Goal: Information Seeking & Learning: Check status

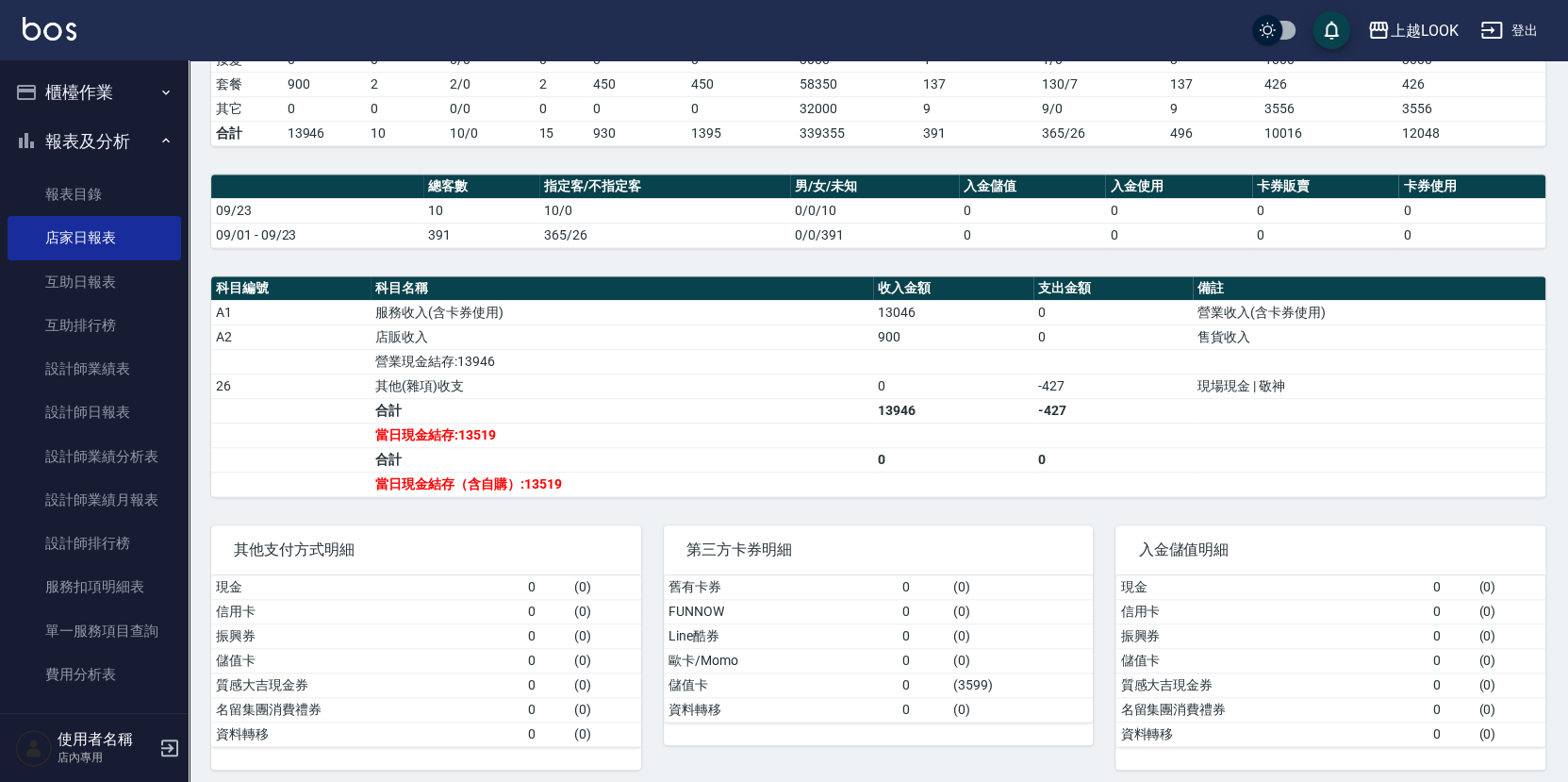
scroll to position [456, 0]
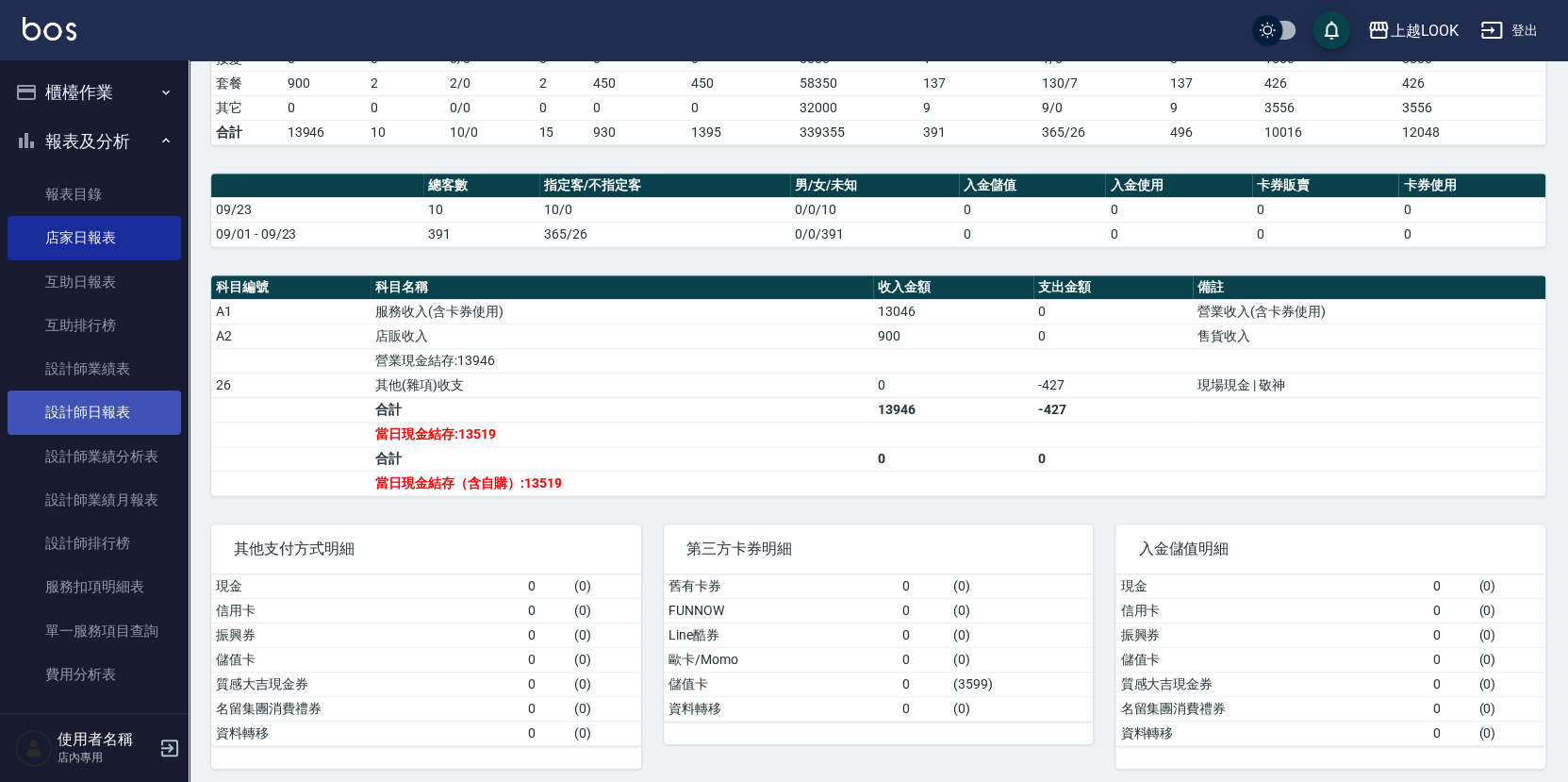
click at [105, 421] on link "設計師日報表" at bounding box center [94, 411] width 173 height 44
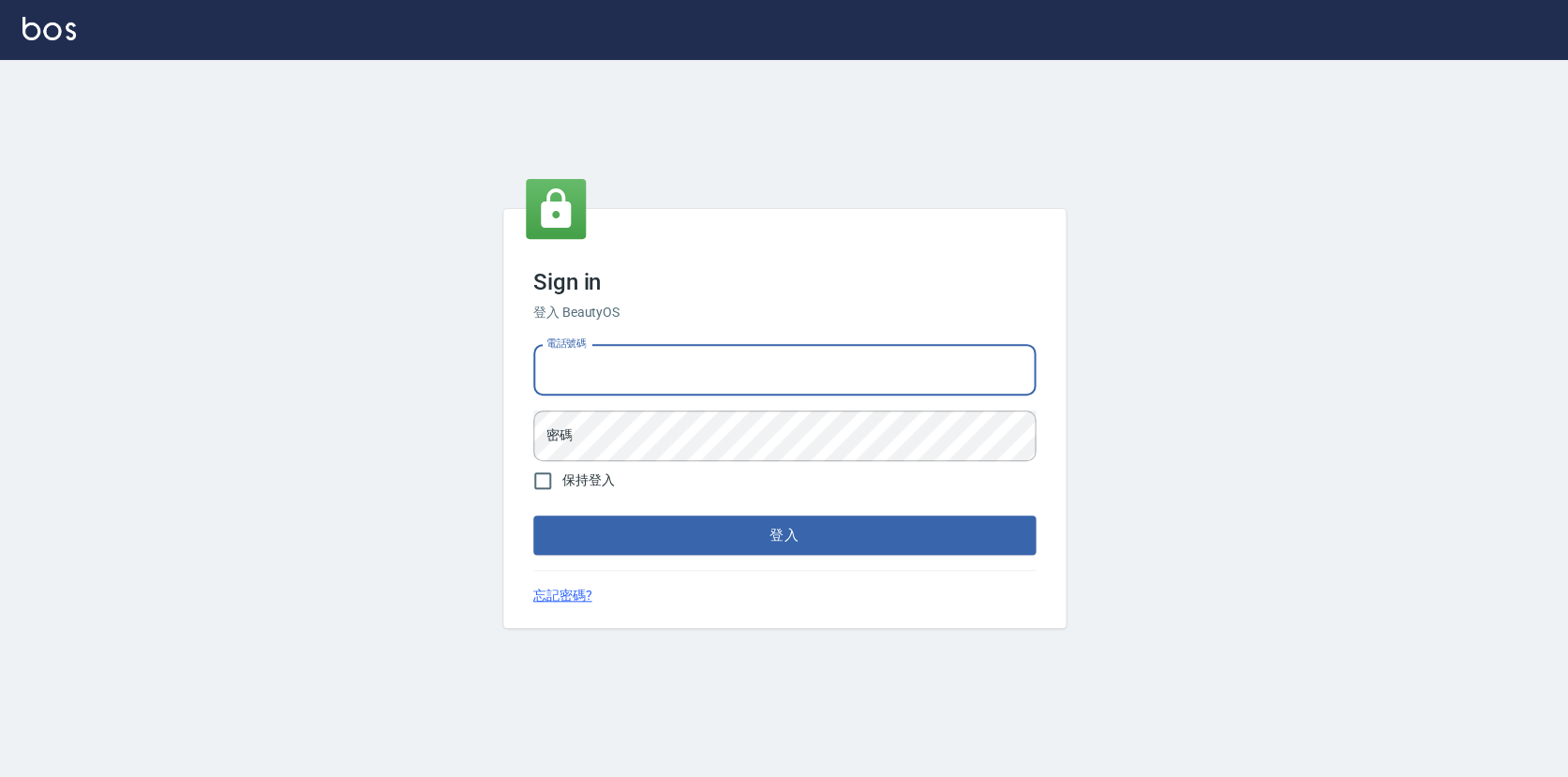
type input "0423178168"
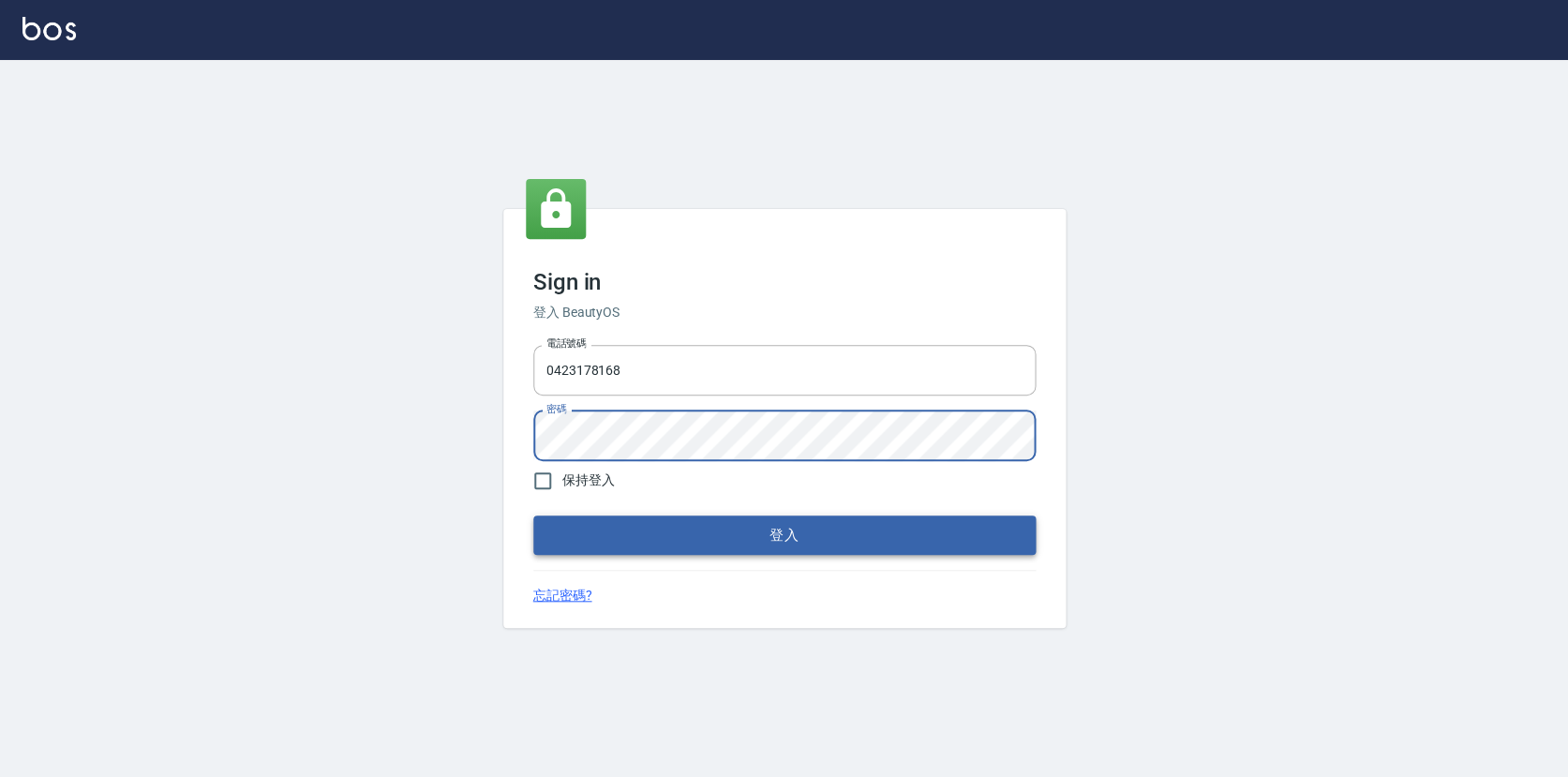
click at [687, 535] on button "登入" at bounding box center [784, 535] width 502 height 39
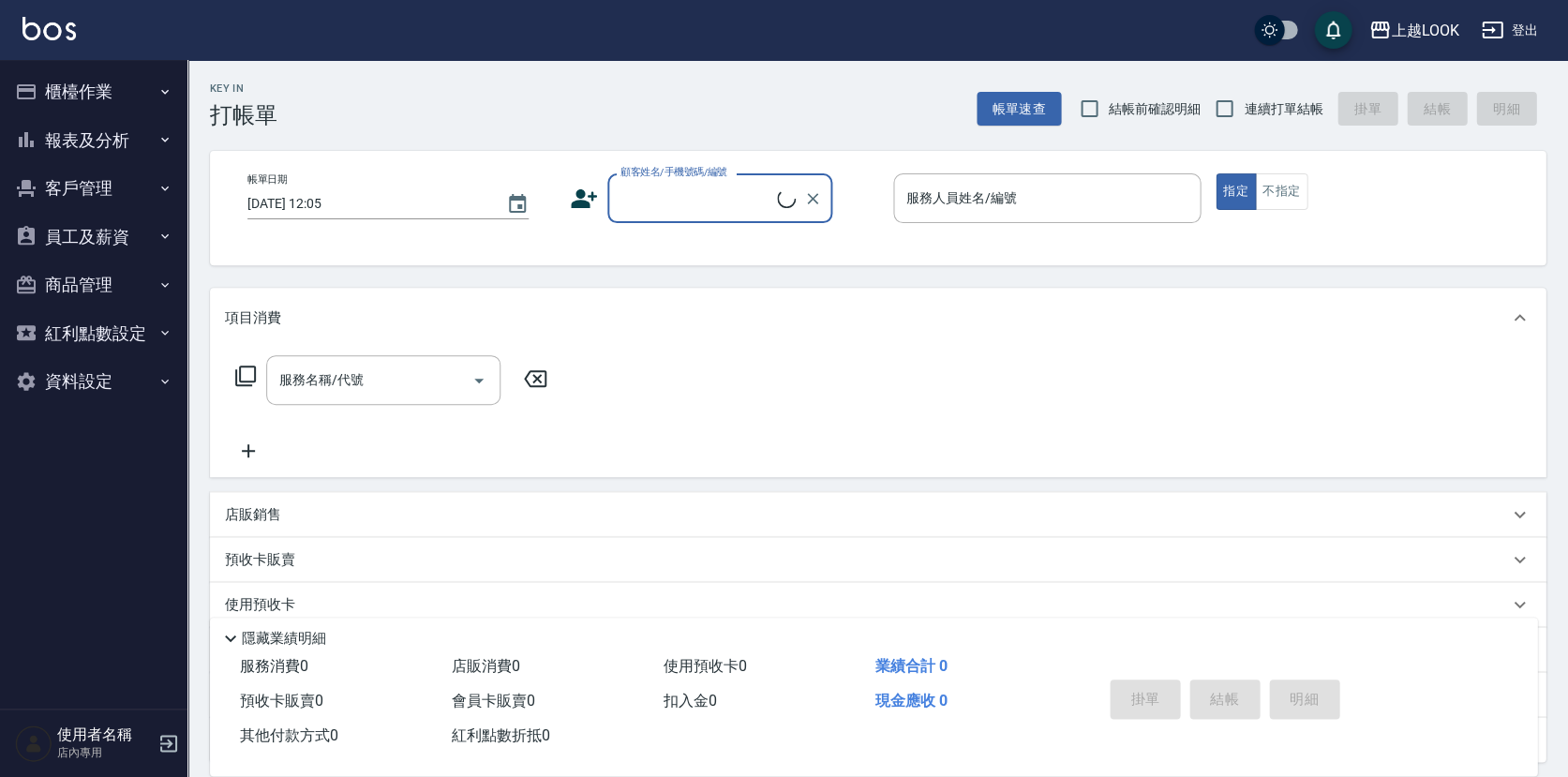
click at [78, 133] on button "報表及分析" at bounding box center [93, 140] width 172 height 49
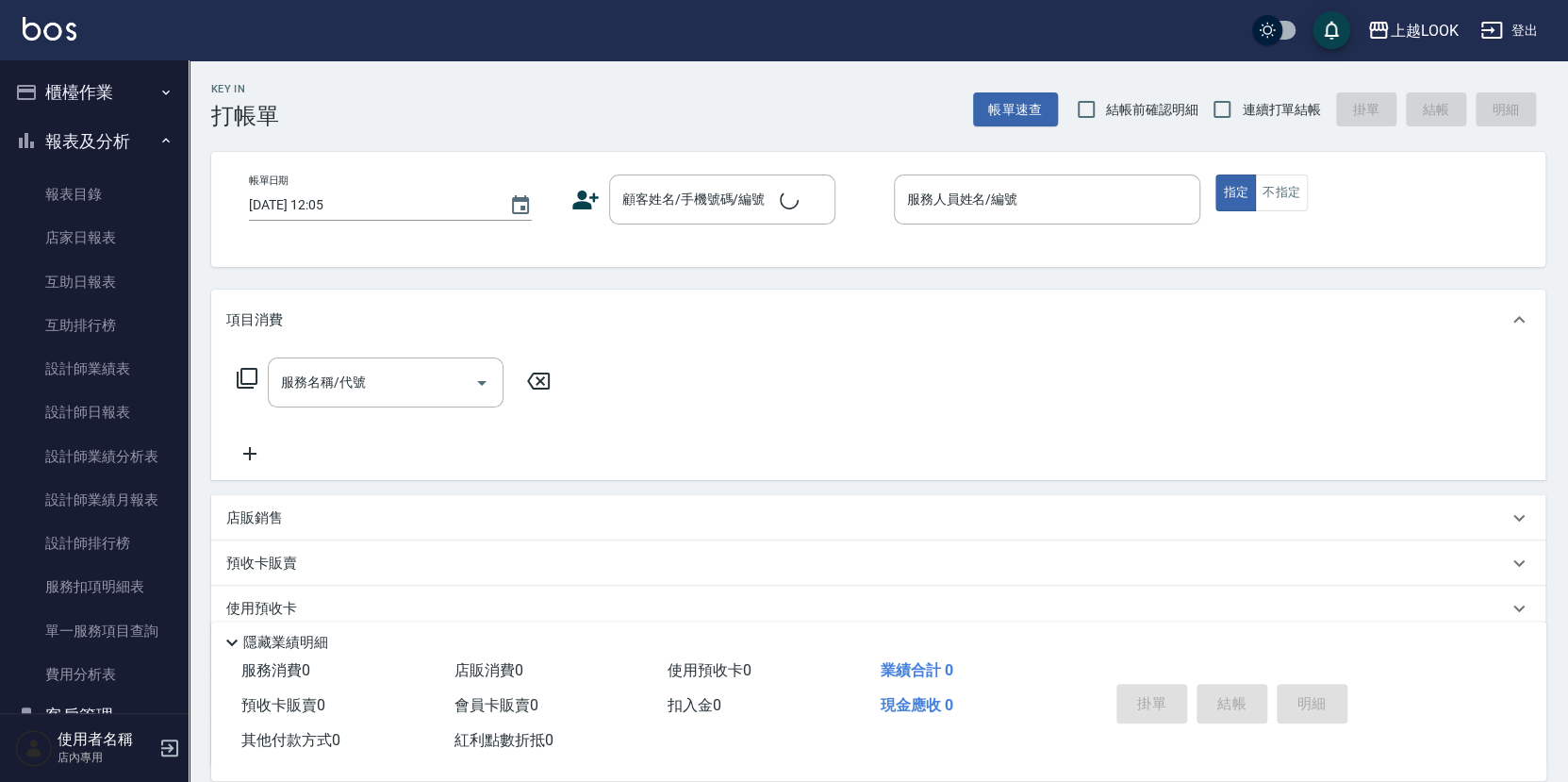
click at [81, 139] on button "報表及分析" at bounding box center [94, 141] width 173 height 49
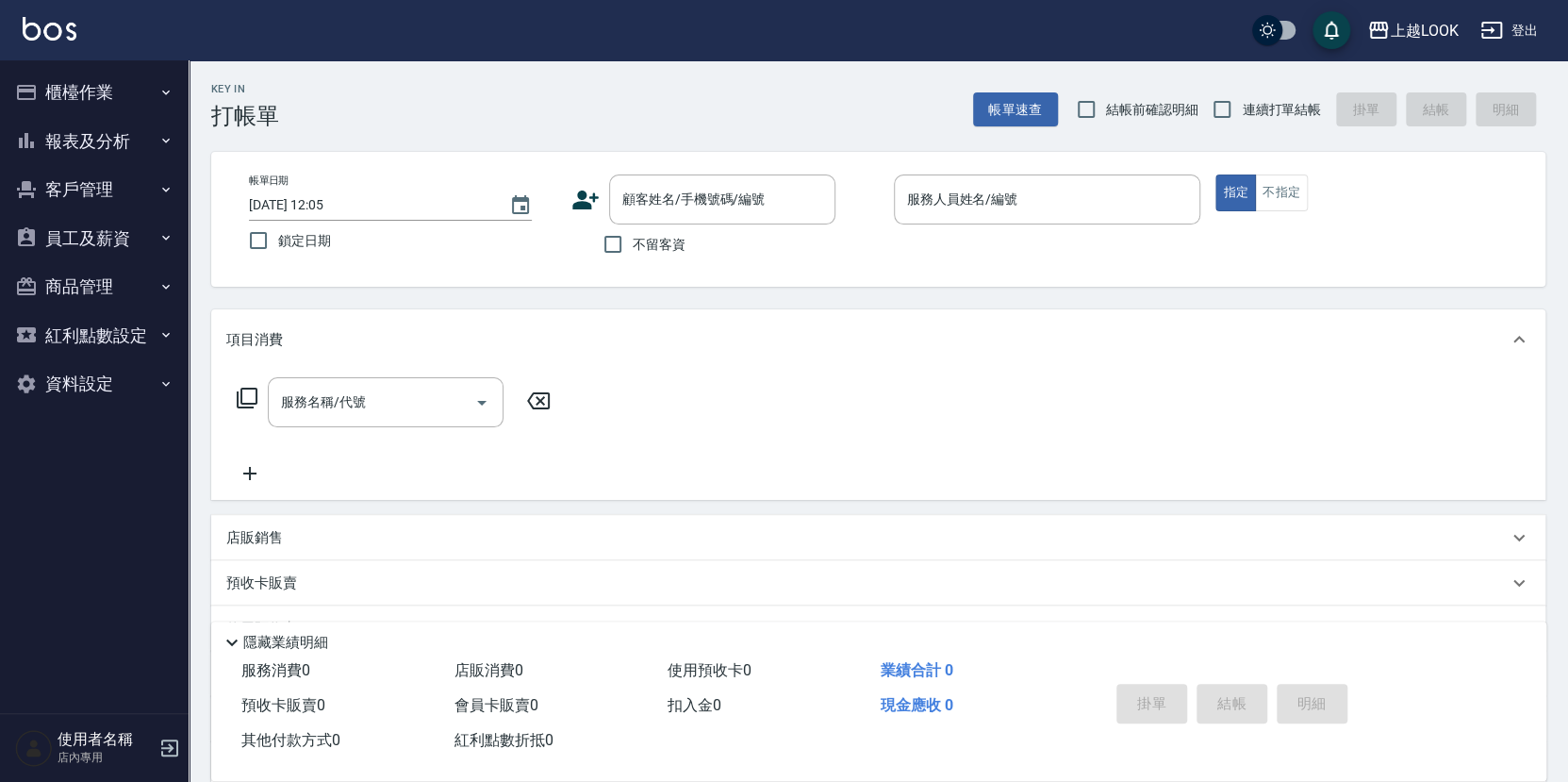
click at [106, 151] on button "報表及分析" at bounding box center [94, 141] width 173 height 49
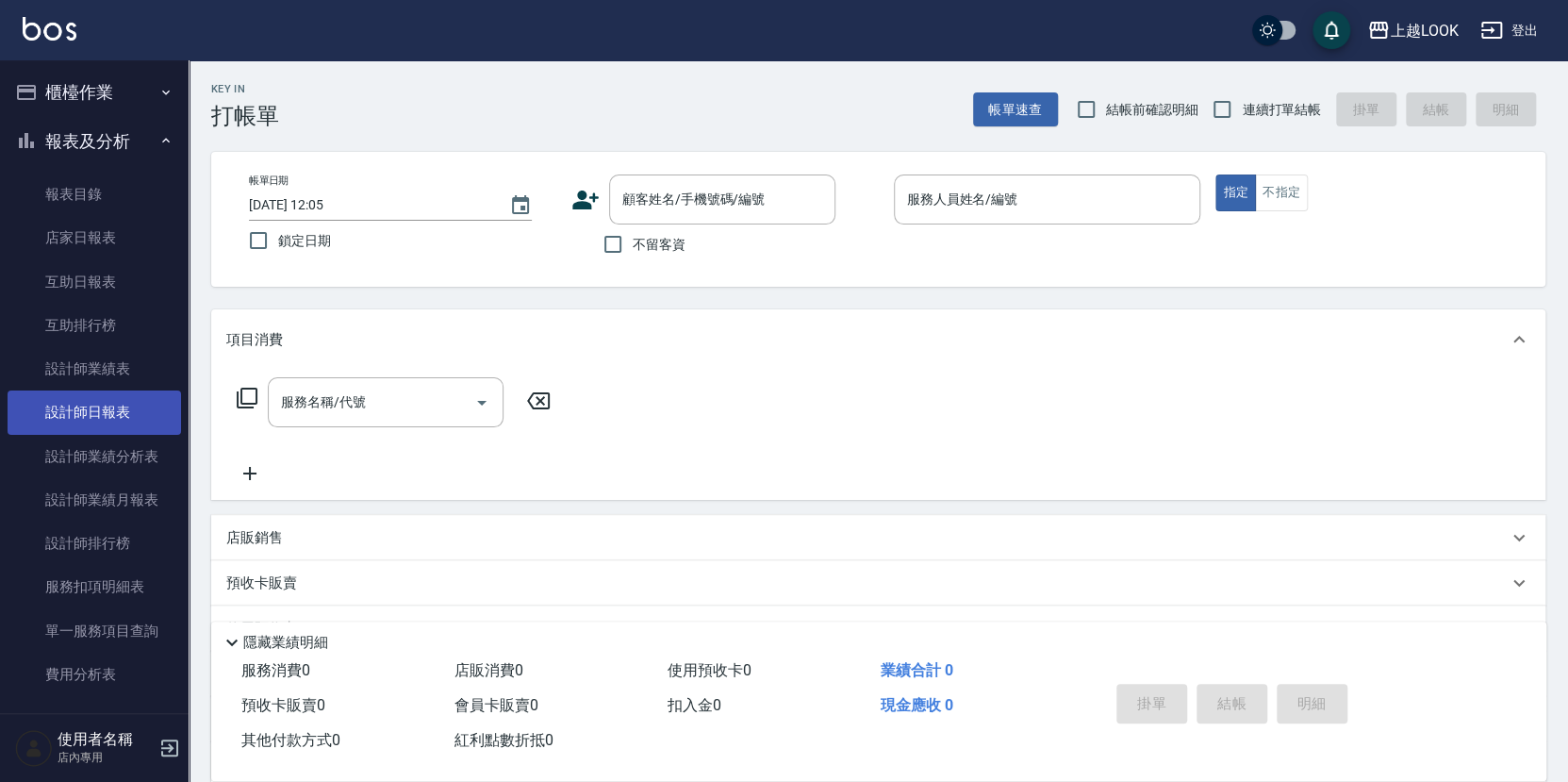
click at [98, 416] on link "設計師日報表" at bounding box center [94, 411] width 173 height 44
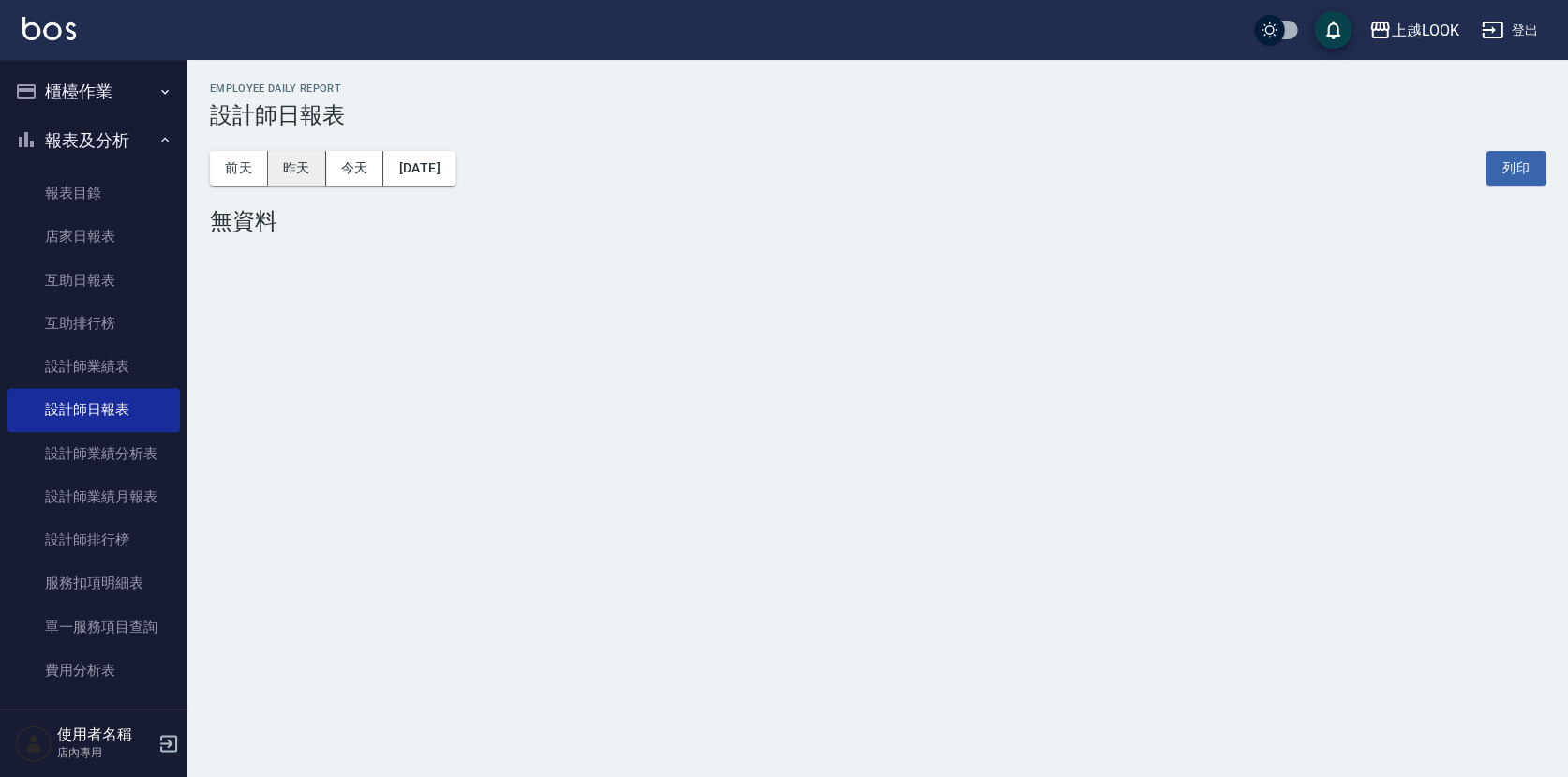
click at [304, 174] on button "昨天" at bounding box center [297, 168] width 58 height 35
